Goal: Check status: Check status

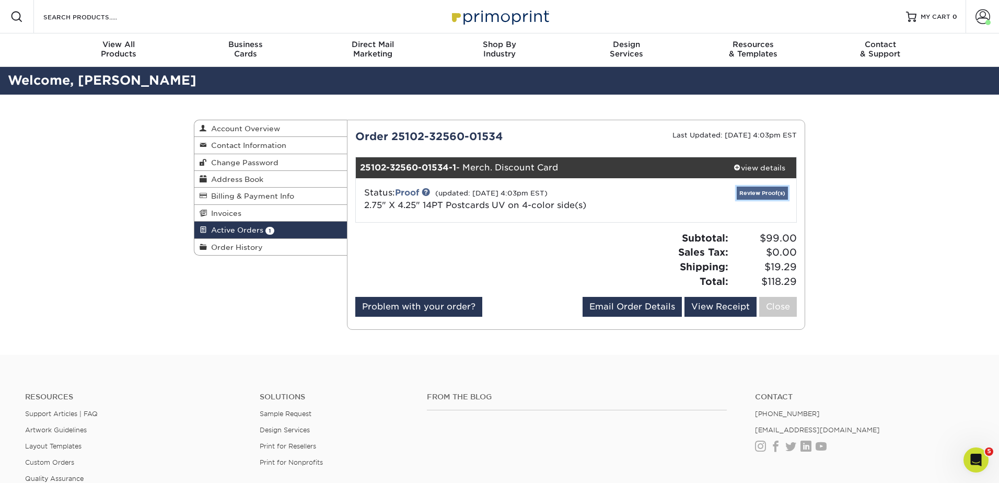
click at [755, 192] on link "Review Proof(s)" at bounding box center [762, 192] width 51 height 13
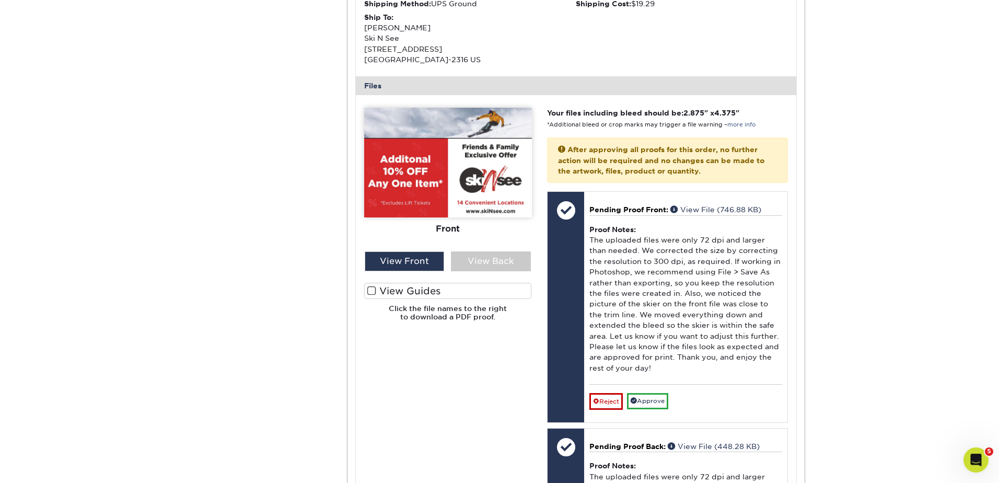
scroll to position [364, 0]
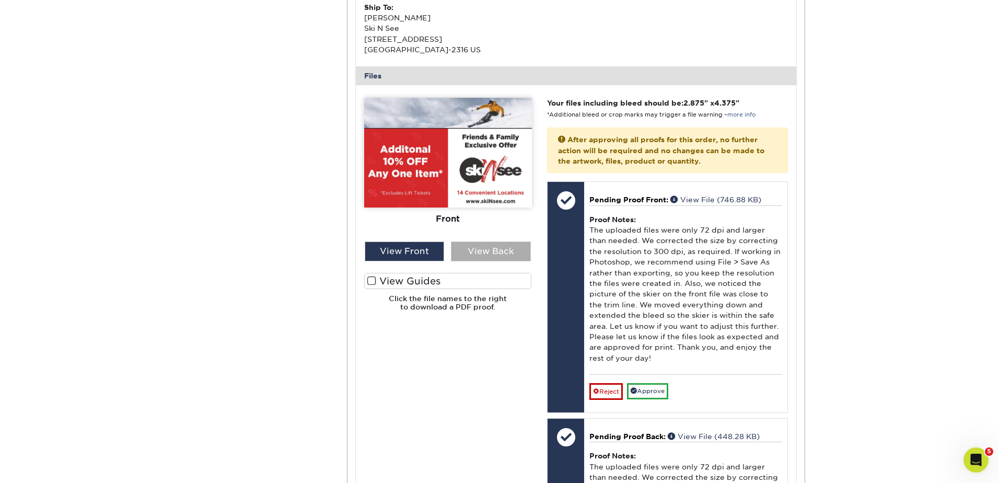
click at [494, 251] on div "View Back" at bounding box center [491, 251] width 80 height 20
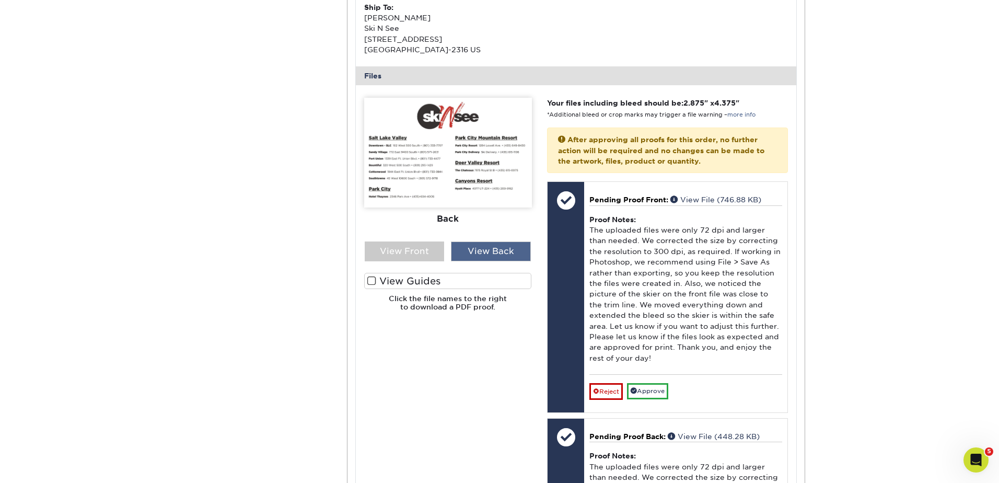
click at [484, 243] on div "View Back" at bounding box center [491, 251] width 80 height 20
click at [447, 216] on div "Back" at bounding box center [448, 219] width 168 height 23
click at [447, 222] on div "Back" at bounding box center [448, 219] width 168 height 23
click at [422, 253] on div "View Front" at bounding box center [405, 251] width 80 height 20
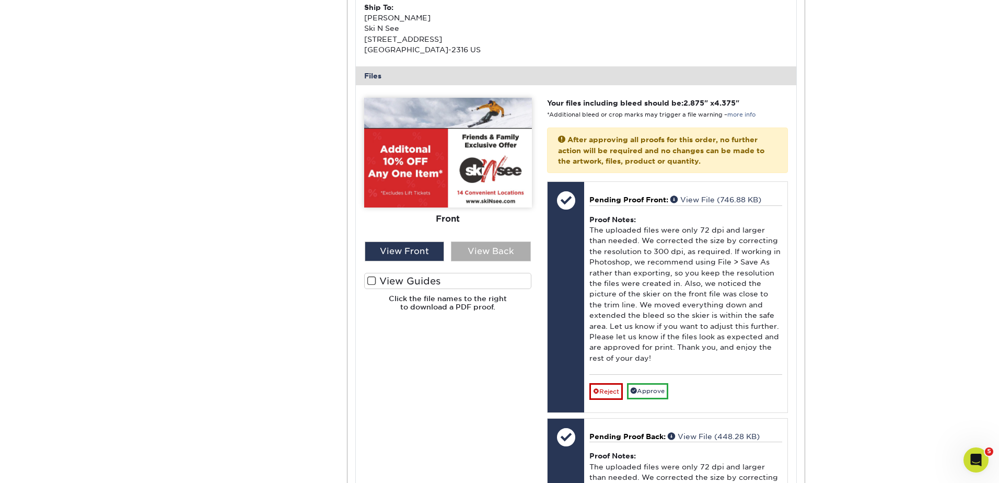
click at [496, 248] on div "View Back" at bounding box center [491, 251] width 80 height 20
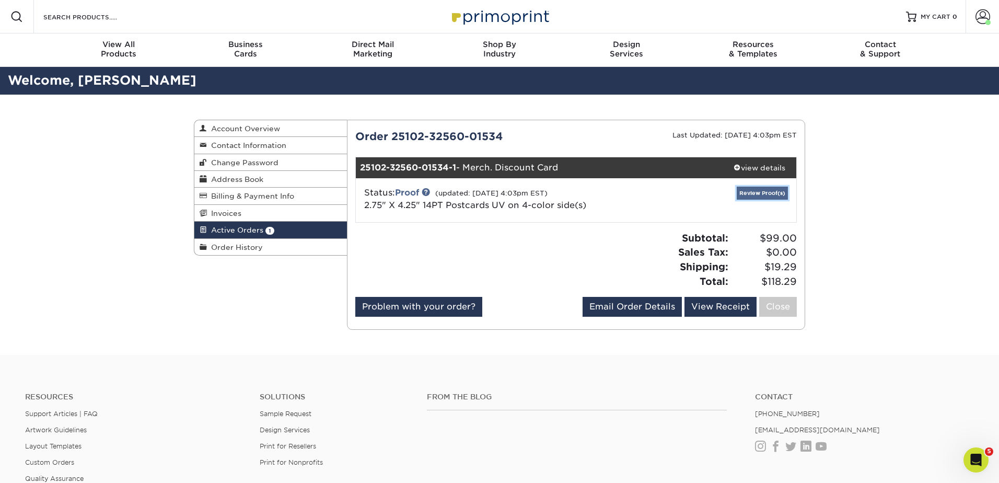
click at [770, 197] on link "Review Proof(s)" at bounding box center [762, 192] width 51 height 13
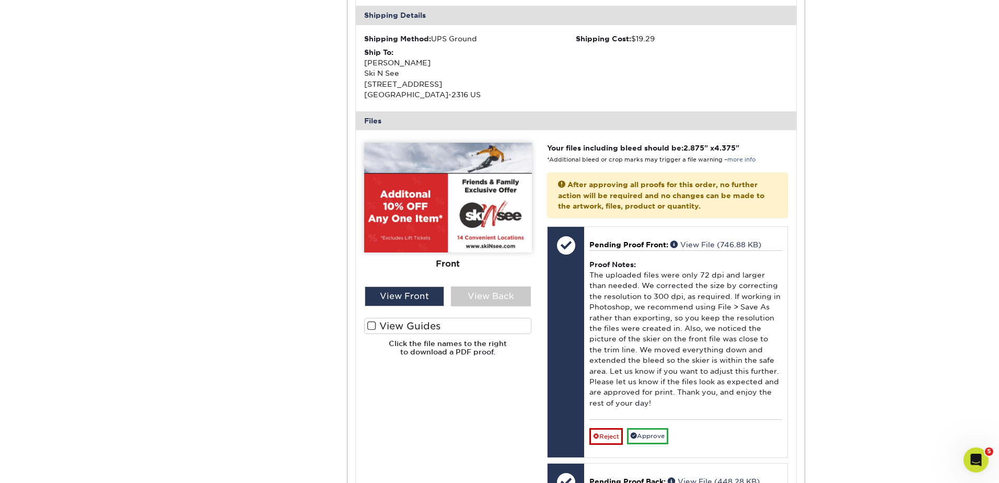
scroll to position [330, 0]
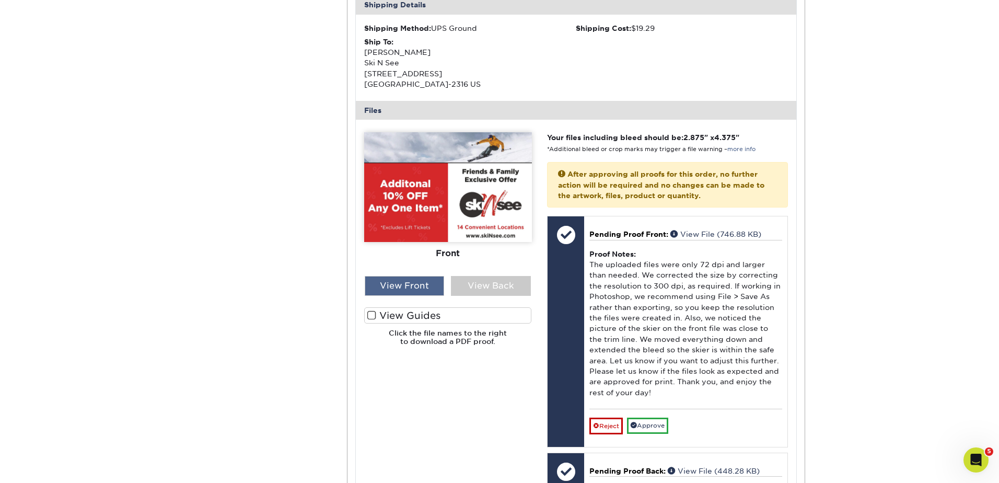
click at [424, 282] on div "View Front" at bounding box center [405, 286] width 80 height 20
click at [372, 314] on span at bounding box center [371, 315] width 9 height 10
click at [0, 0] on input "View Guides" at bounding box center [0, 0] width 0 height 0
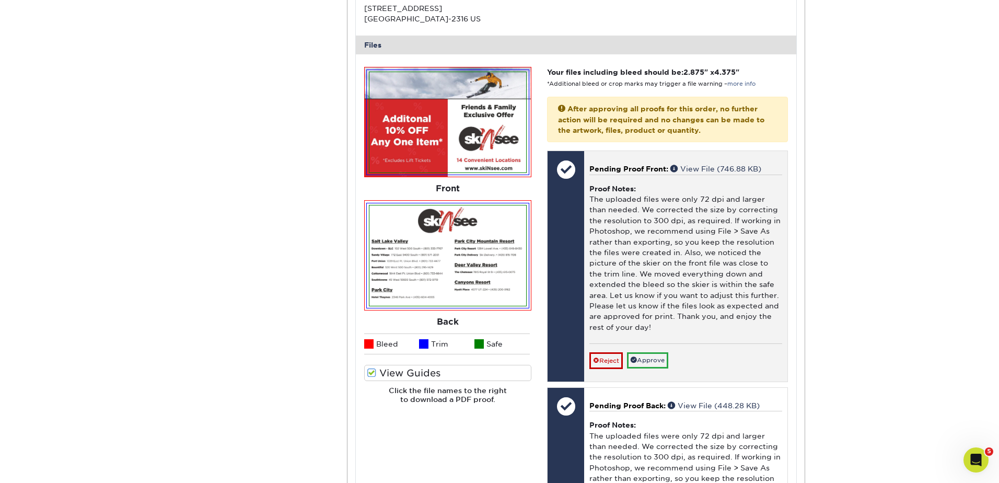
scroll to position [390, 0]
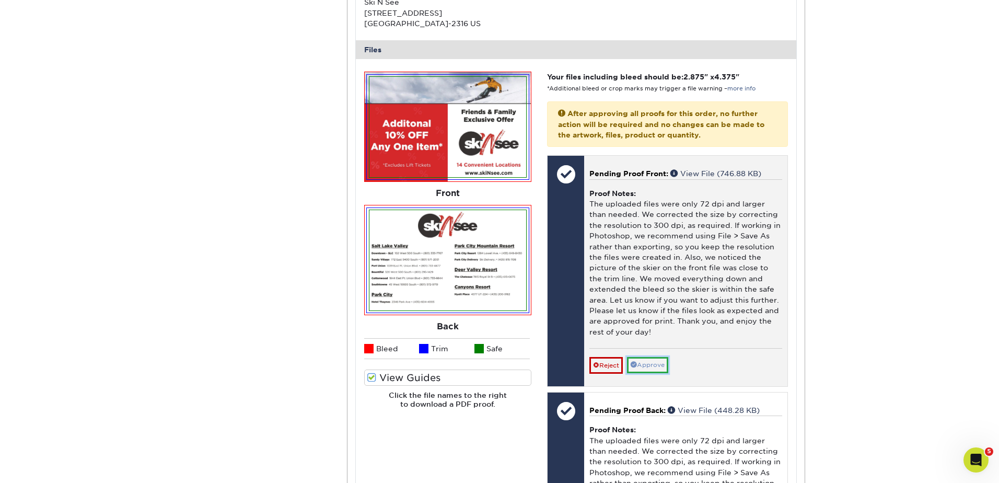
click at [651, 361] on link "Approve" at bounding box center [647, 365] width 41 height 16
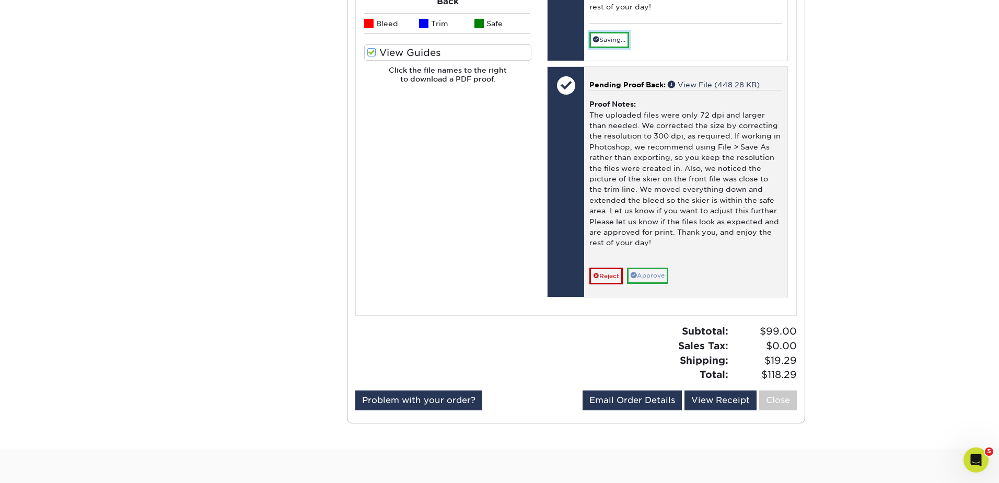
scroll to position [718, 0]
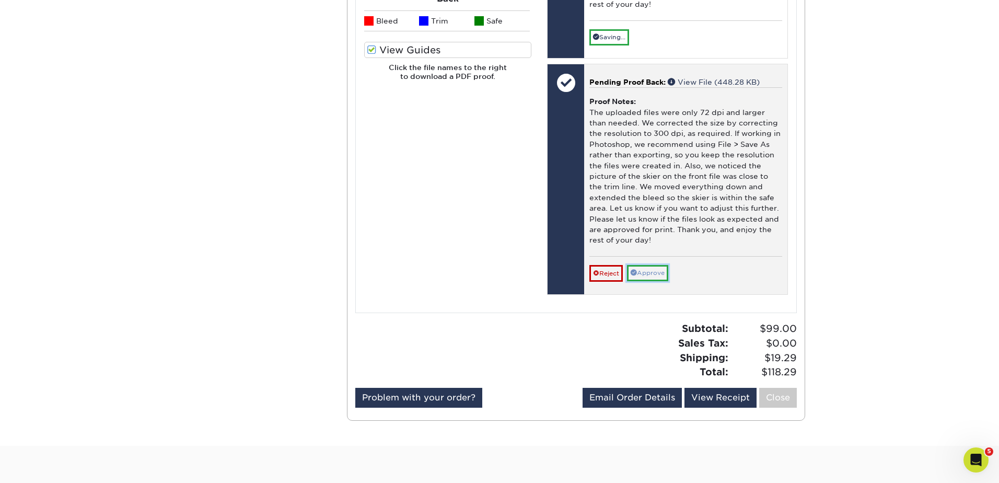
click at [655, 270] on link "Approve" at bounding box center [647, 273] width 41 height 16
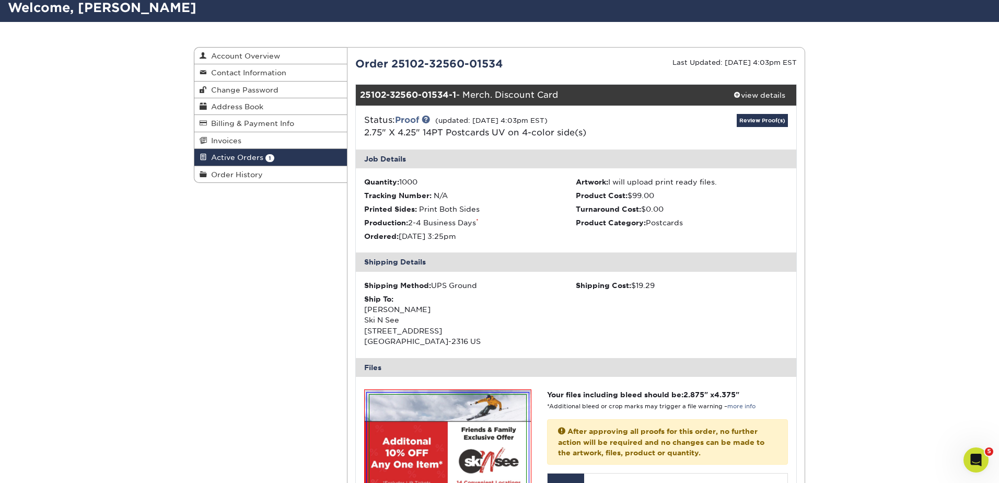
scroll to position [0, 0]
